Goal: Task Accomplishment & Management: Complete application form

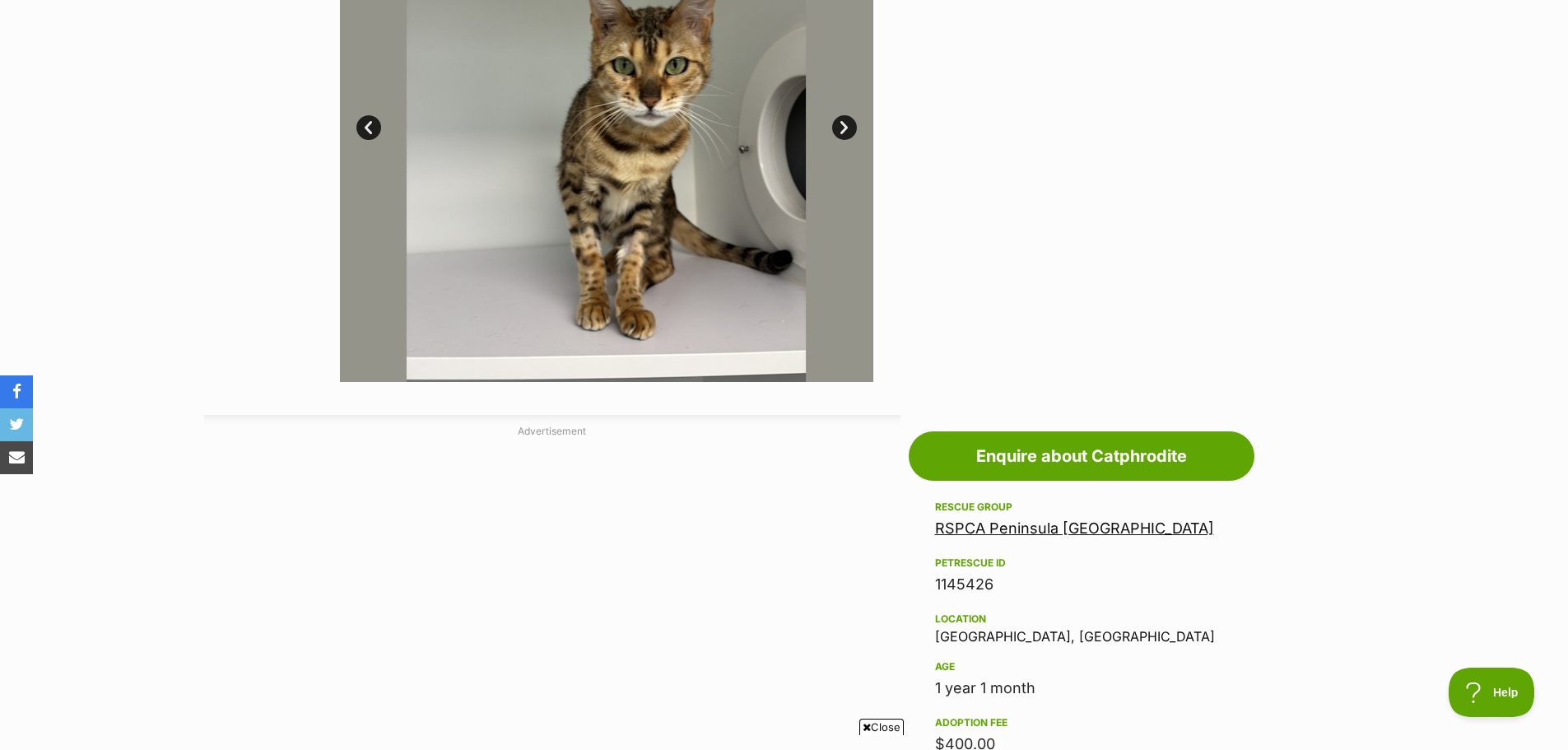
drag, startPoint x: 1147, startPoint y: 532, endPoint x: 824, endPoint y: 554, distance: 323.7
click at [824, 554] on div "AD" at bounding box center [552, 691] width 696 height 494
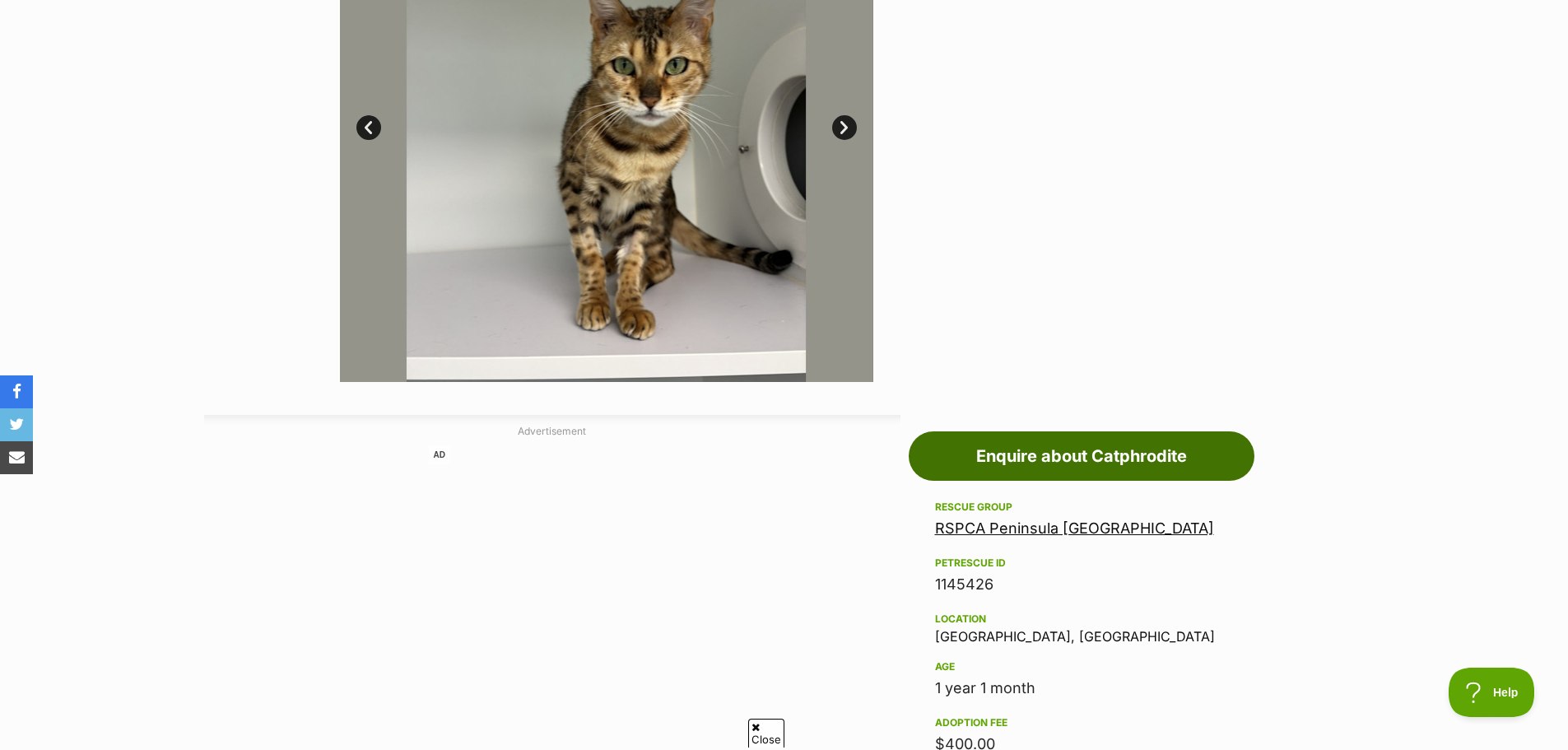
click at [1031, 462] on link "Enquire about Catphrodite" at bounding box center [1082, 457] width 346 height 50
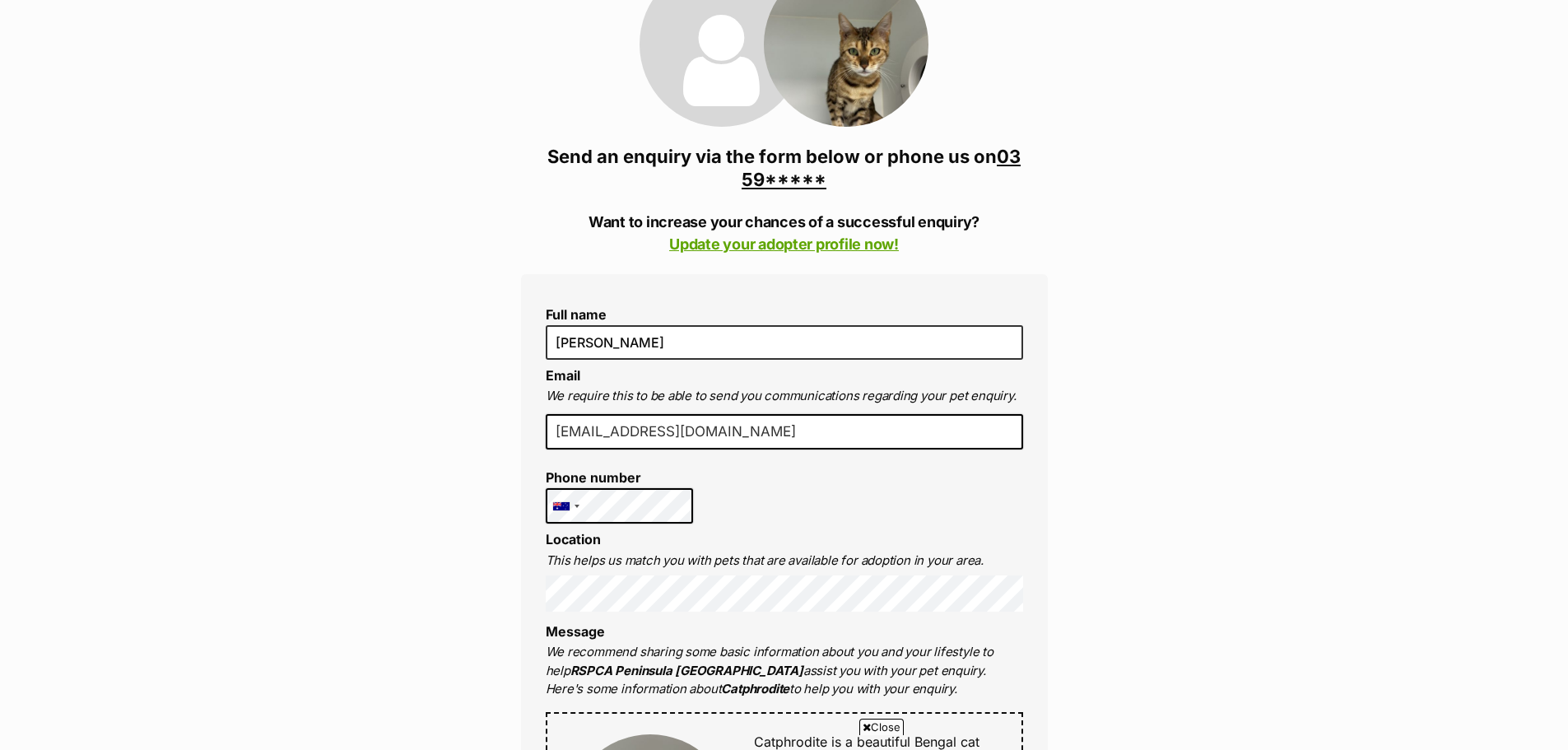
click at [823, 536] on li "Location This helps us match you with pets that are available for adoption in y…" at bounding box center [784, 571] width 478 height 79
click at [961, 538] on li "Location This helps us match you with pets that are available for adoption in y…" at bounding box center [784, 571] width 478 height 79
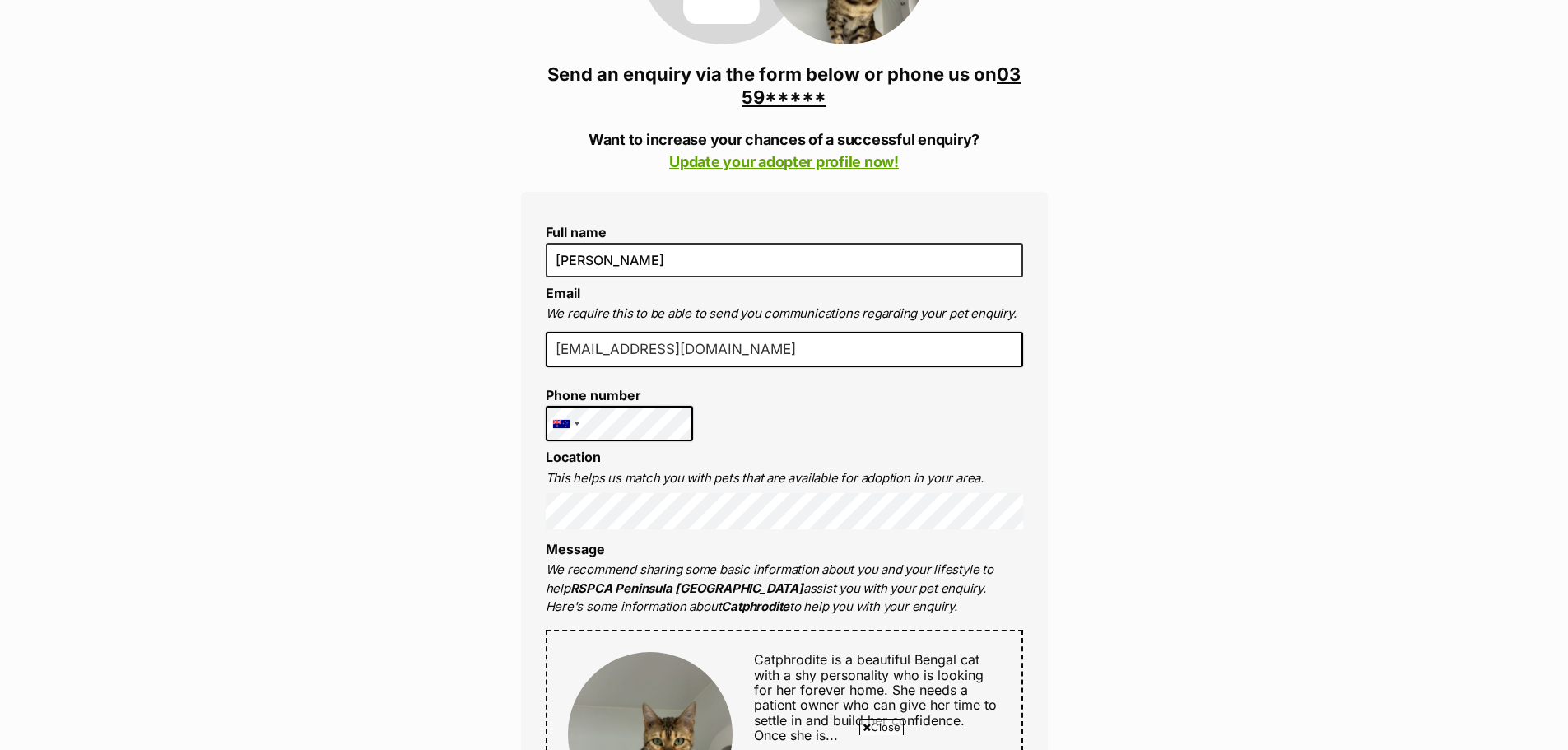
scroll to position [411, 0]
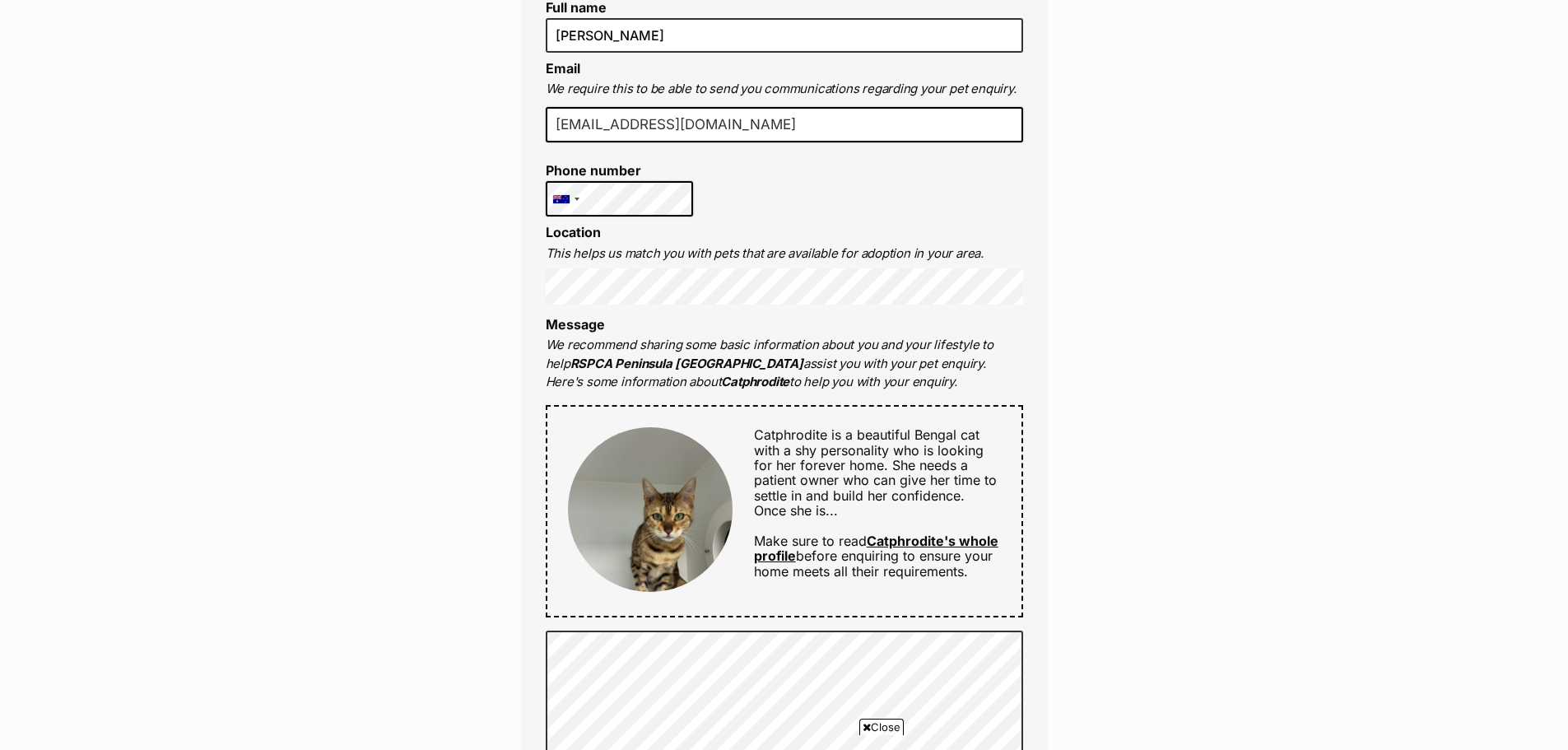
scroll to position [576, 0]
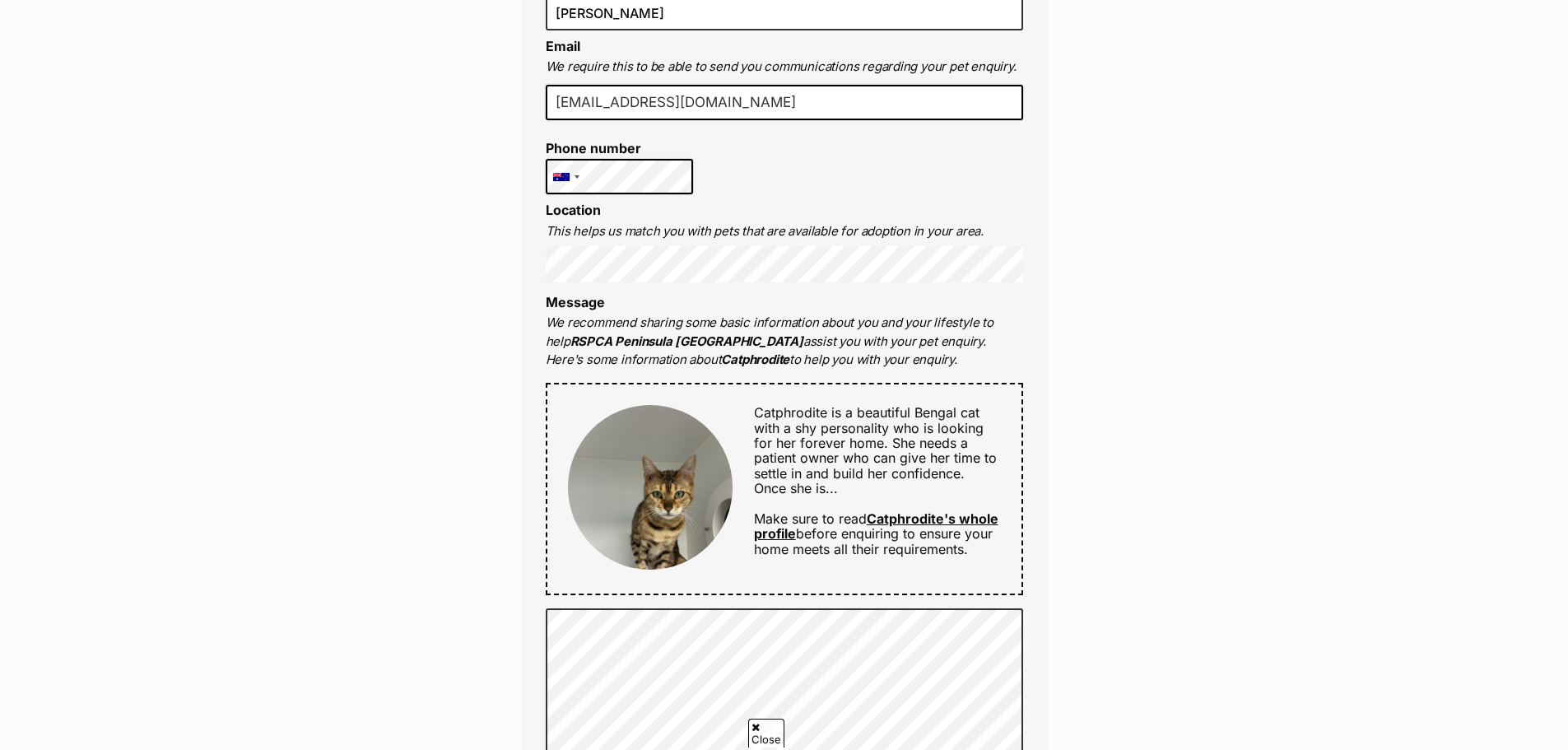
click at [1119, 403] on div "Enquire about Catphrodite 03 59786000 Send an enquiry via the form below or pho…" at bounding box center [784, 600] width 1568 height 2054
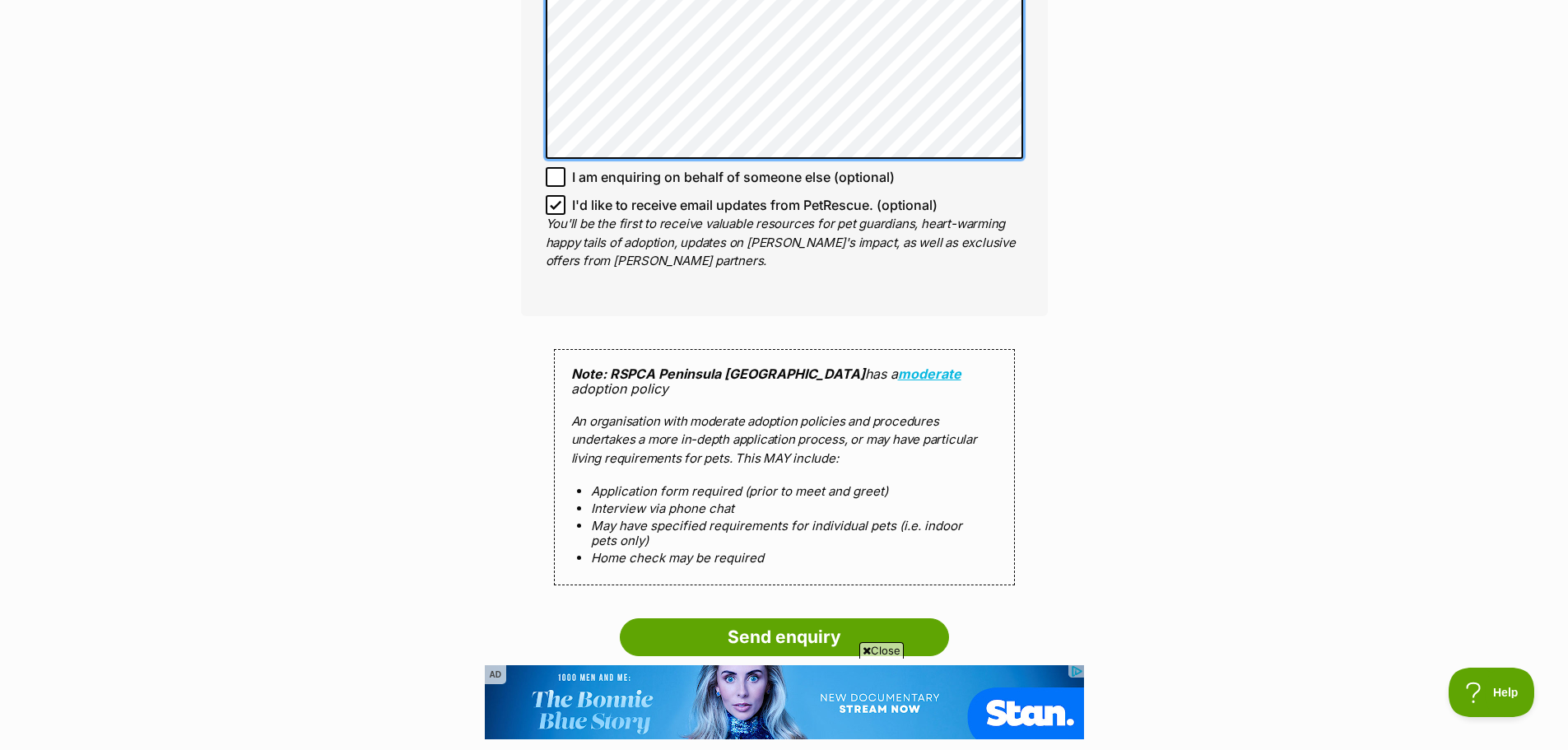
scroll to position [1153, 0]
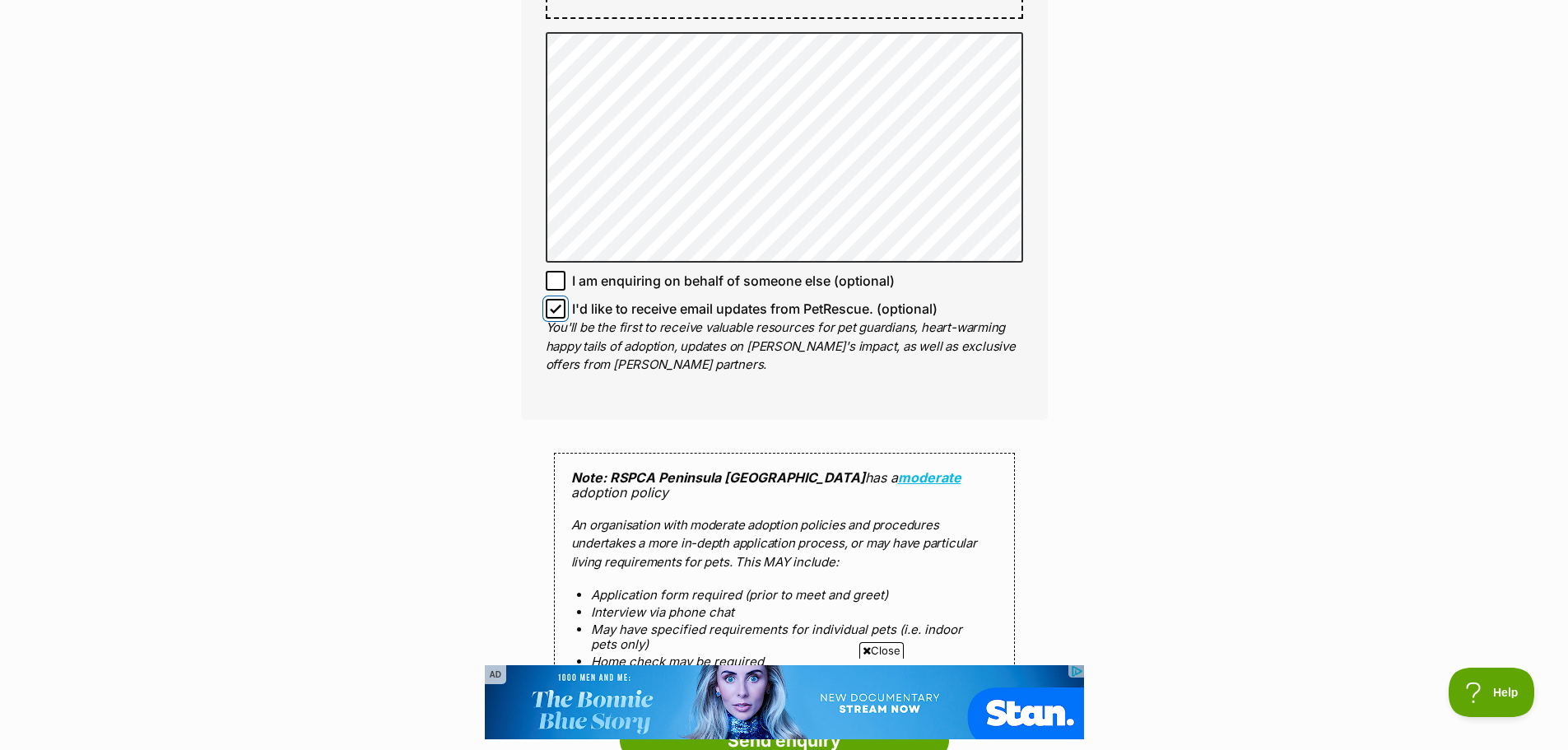
click at [564, 311] on input "I'd like to receive email updates from PetRescue. (optional)" at bounding box center [555, 309] width 20 height 20
checkbox input "false"
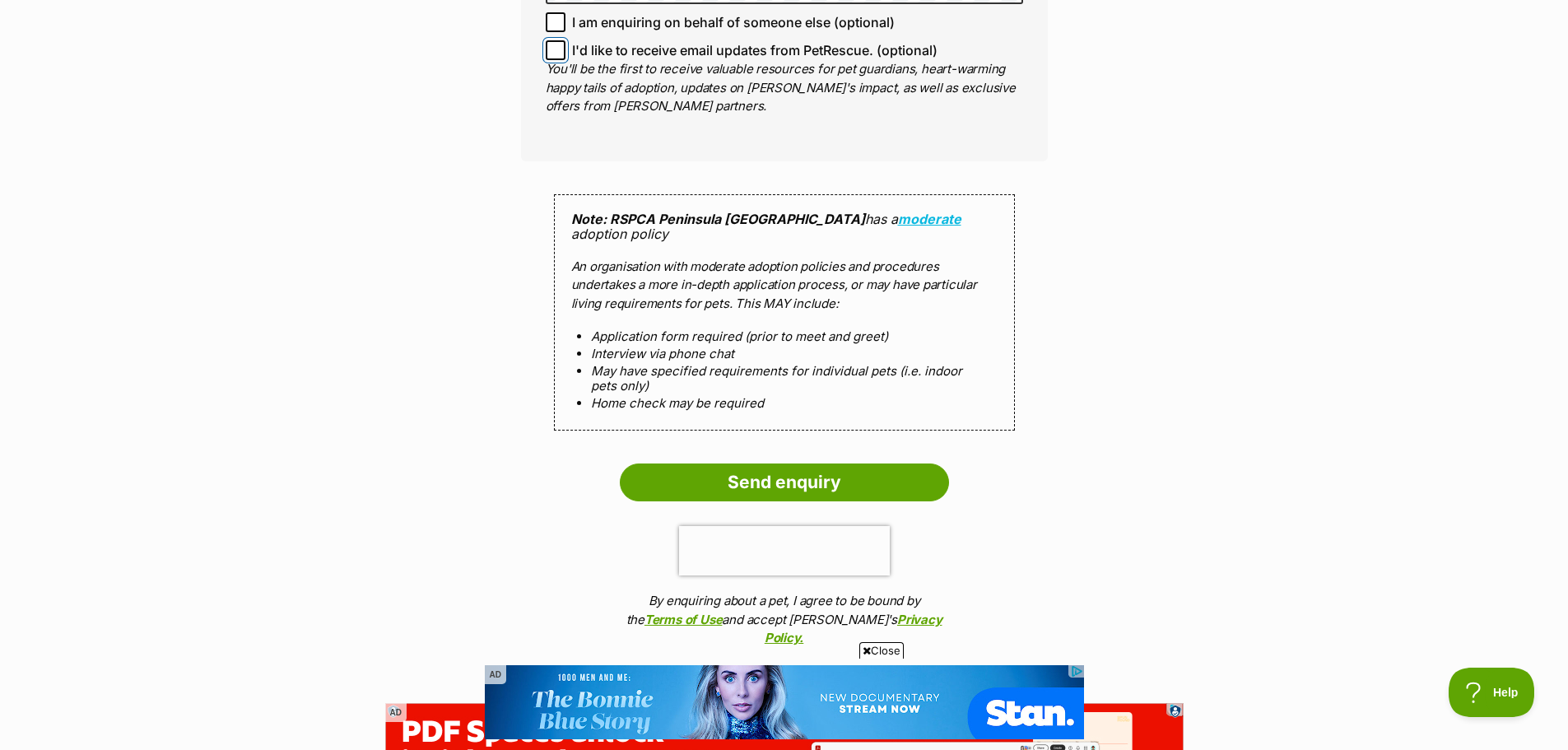
scroll to position [1564, 0]
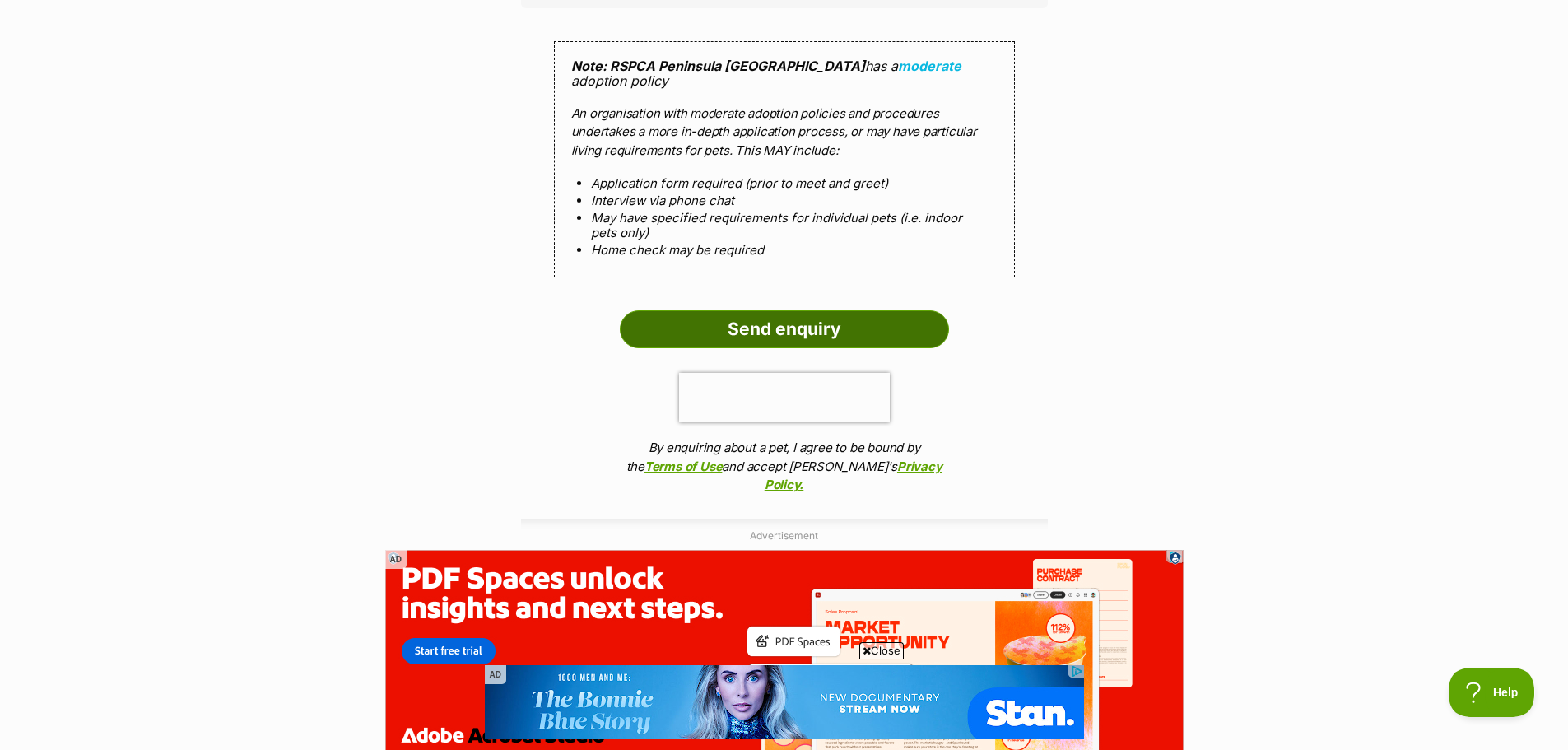
click at [711, 311] on input "Send enquiry" at bounding box center [784, 329] width 329 height 37
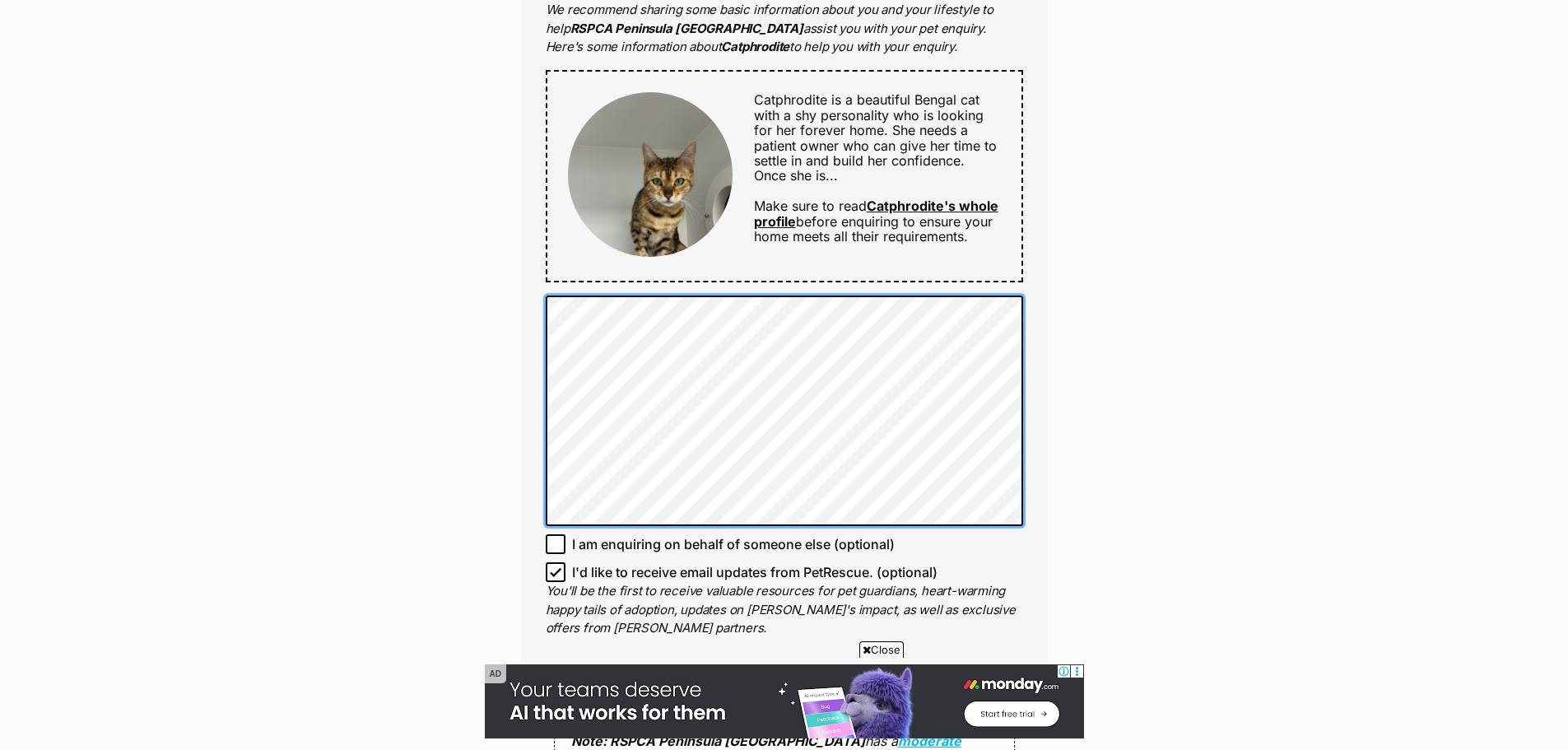
scroll to position [741, 0]
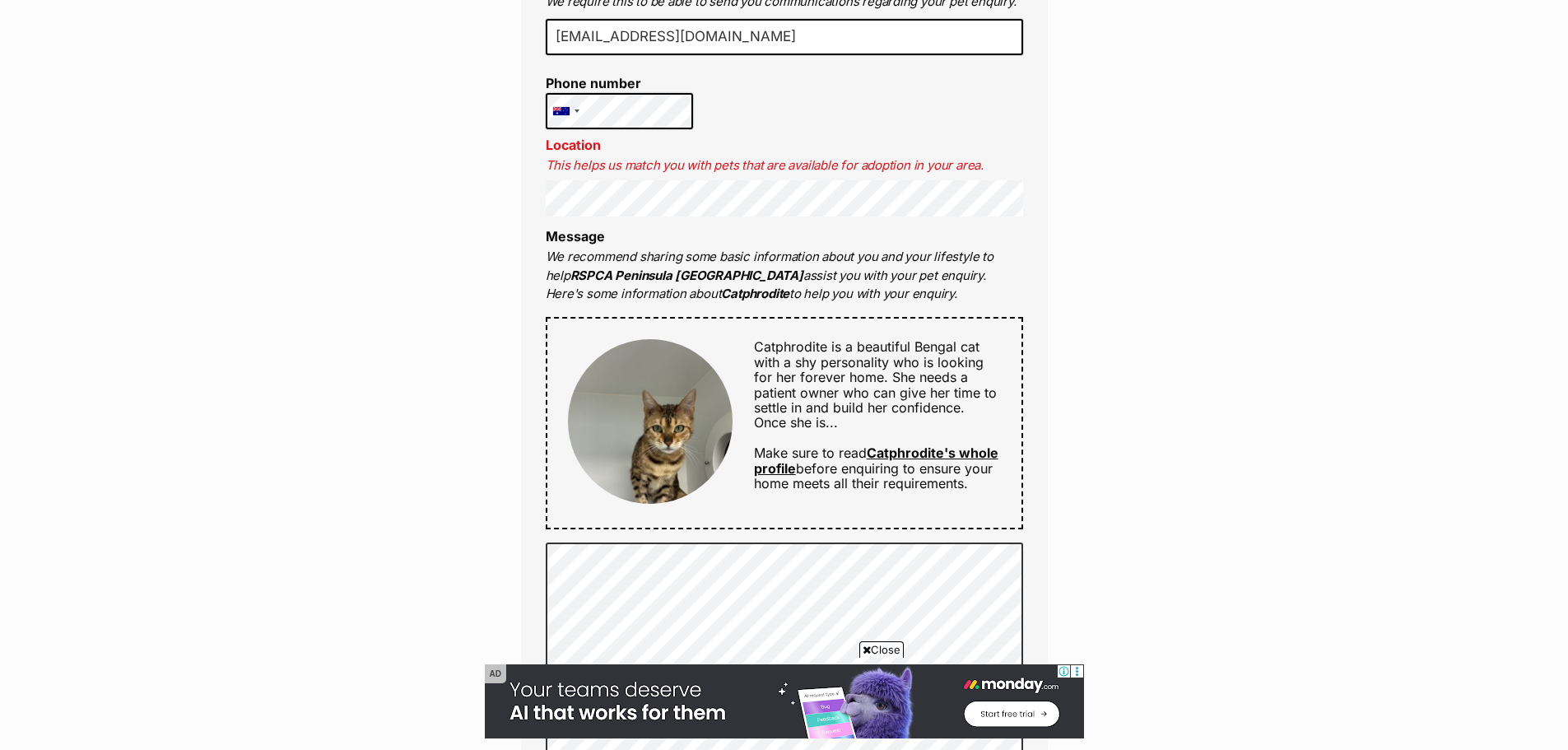
click at [357, 260] on div "Enquire about Catphrodite 03 59786000 Send an enquiry via the form below or pho…" at bounding box center [784, 485] width 1568 height 2153
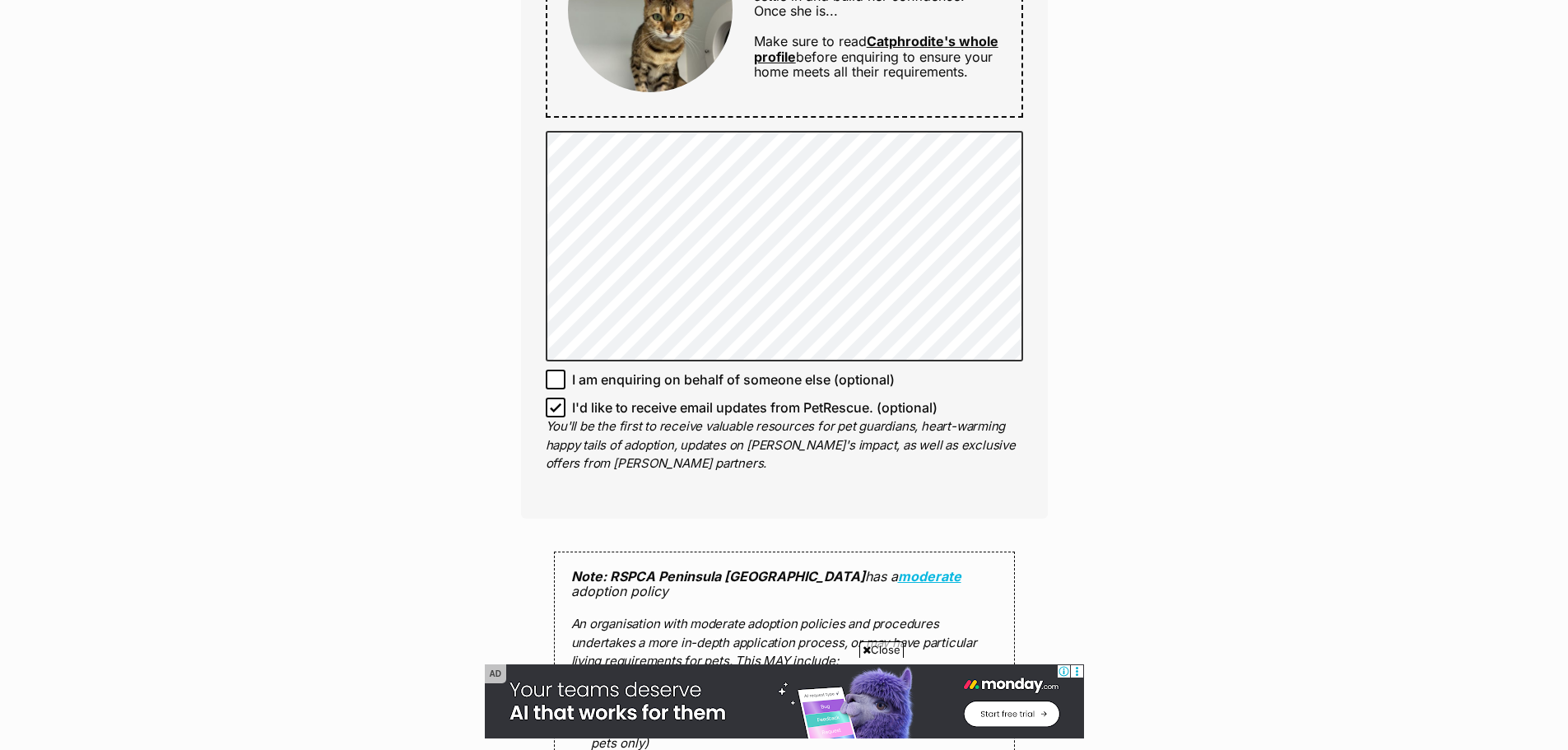
scroll to position [1399, 0]
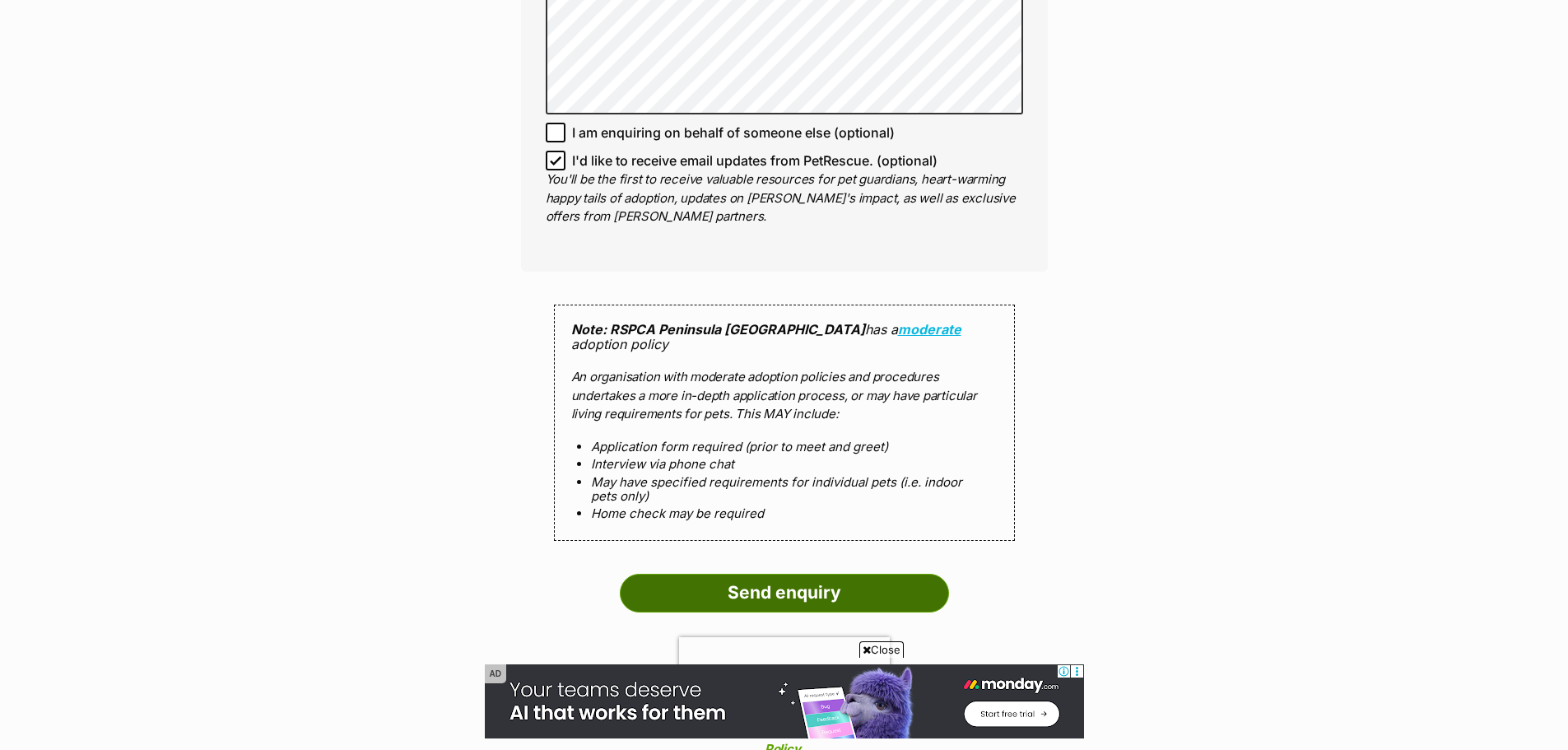
click at [829, 574] on input "Send enquiry" at bounding box center [784, 592] width 329 height 37
click at [815, 574] on input "Send enquiry" at bounding box center [784, 592] width 329 height 37
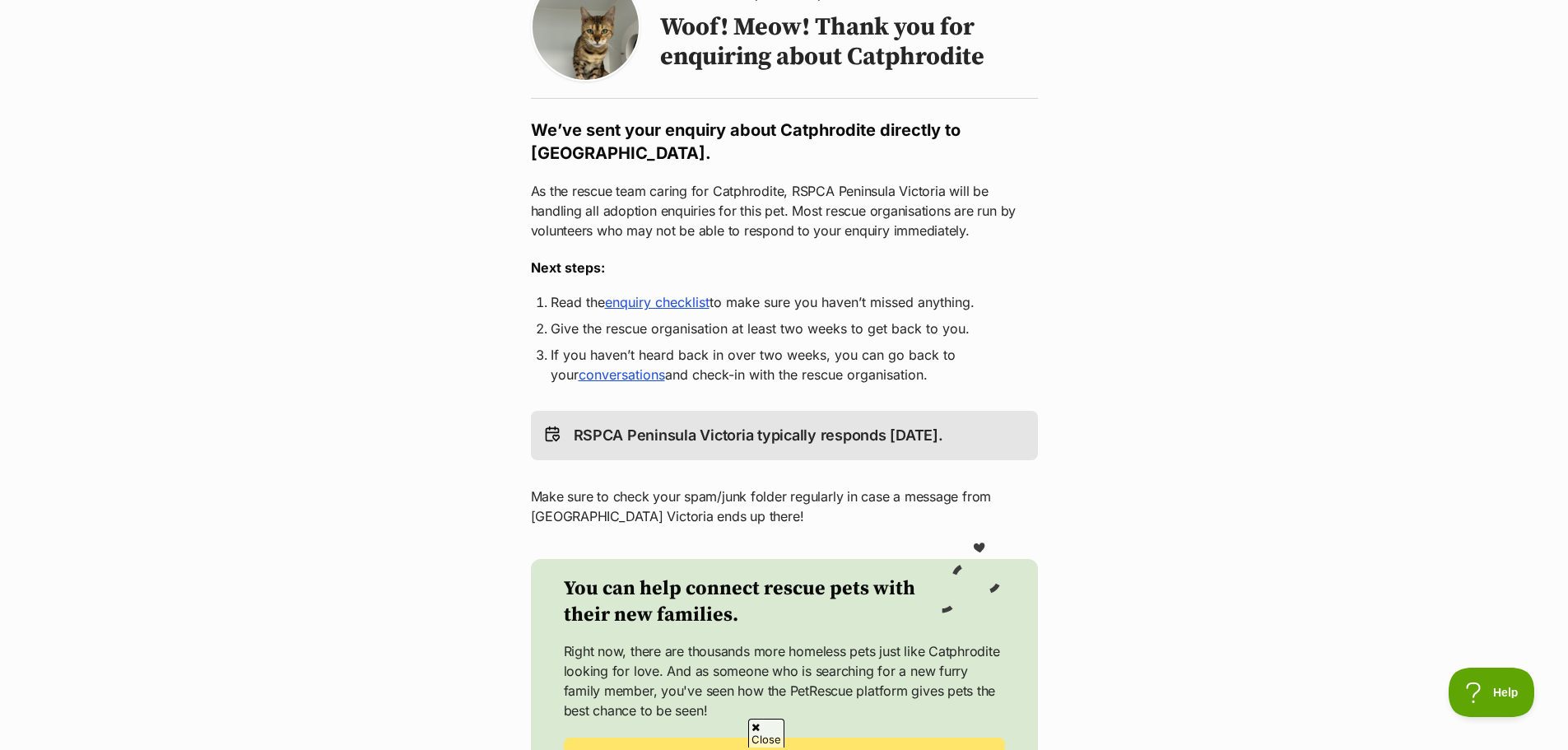
scroll to position [494, 0]
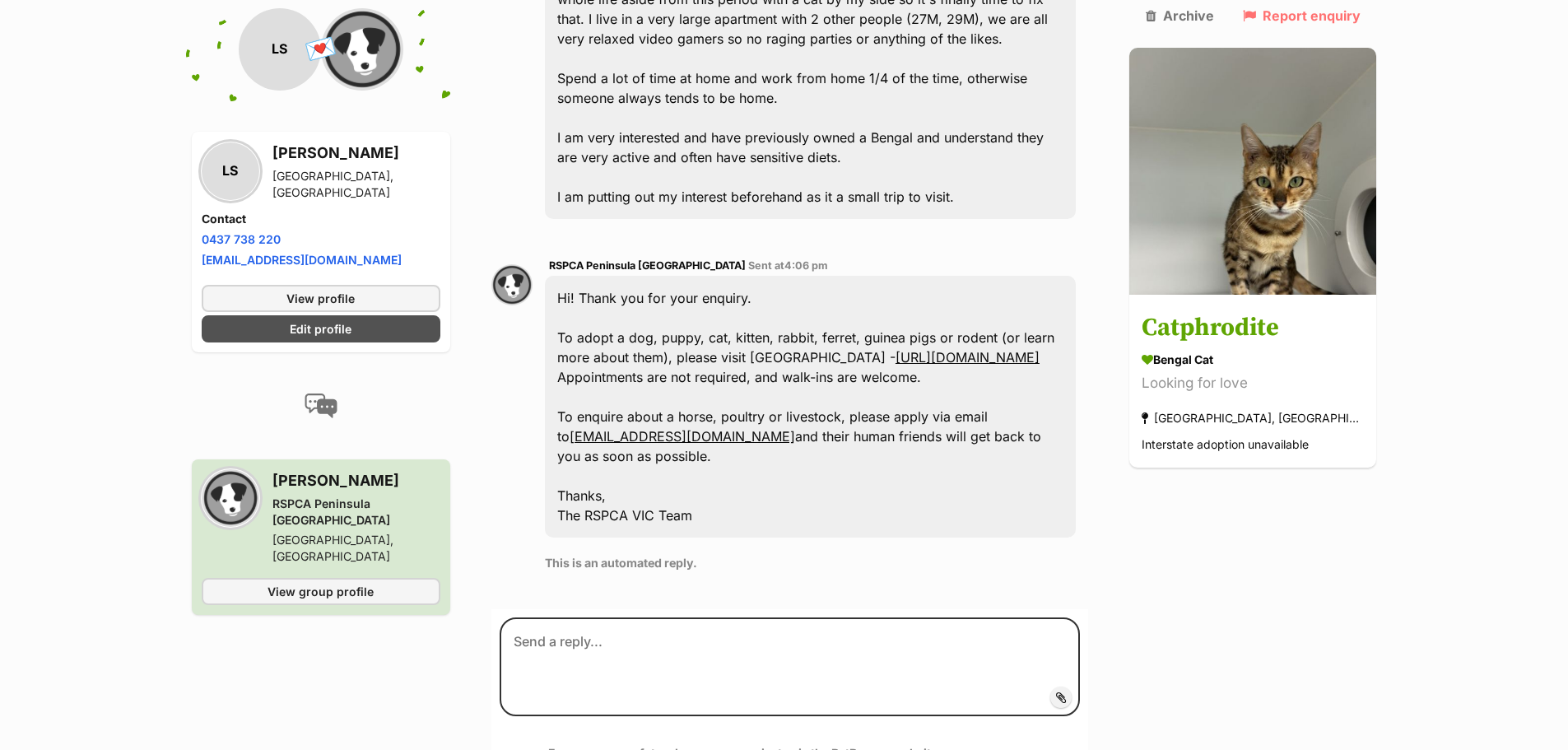
scroll to position [601, 0]
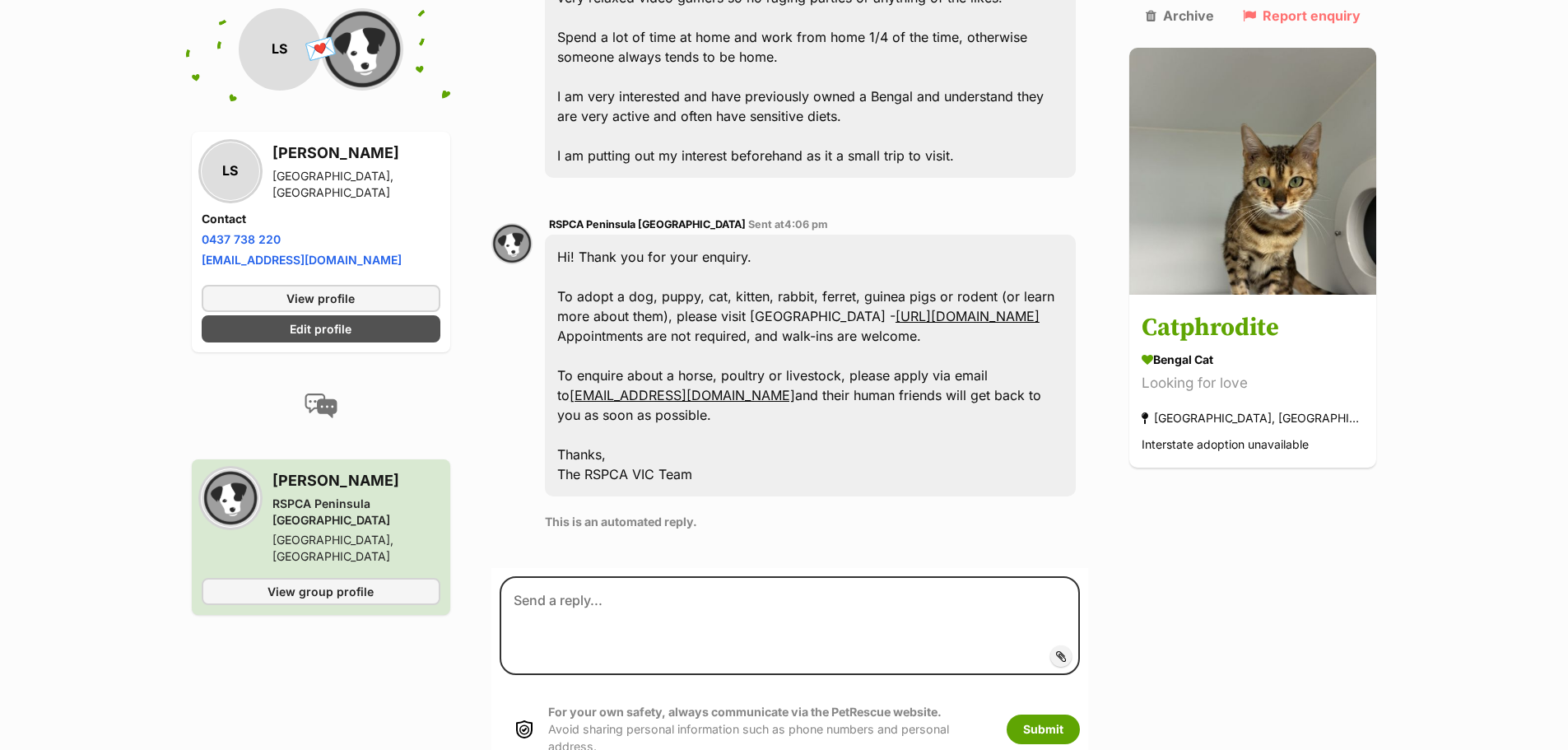
click at [929, 308] on link "https://rspcavic.org/store/rspca-peninsula/" at bounding box center [968, 316] width 144 height 16
